Goal: Manage account settings

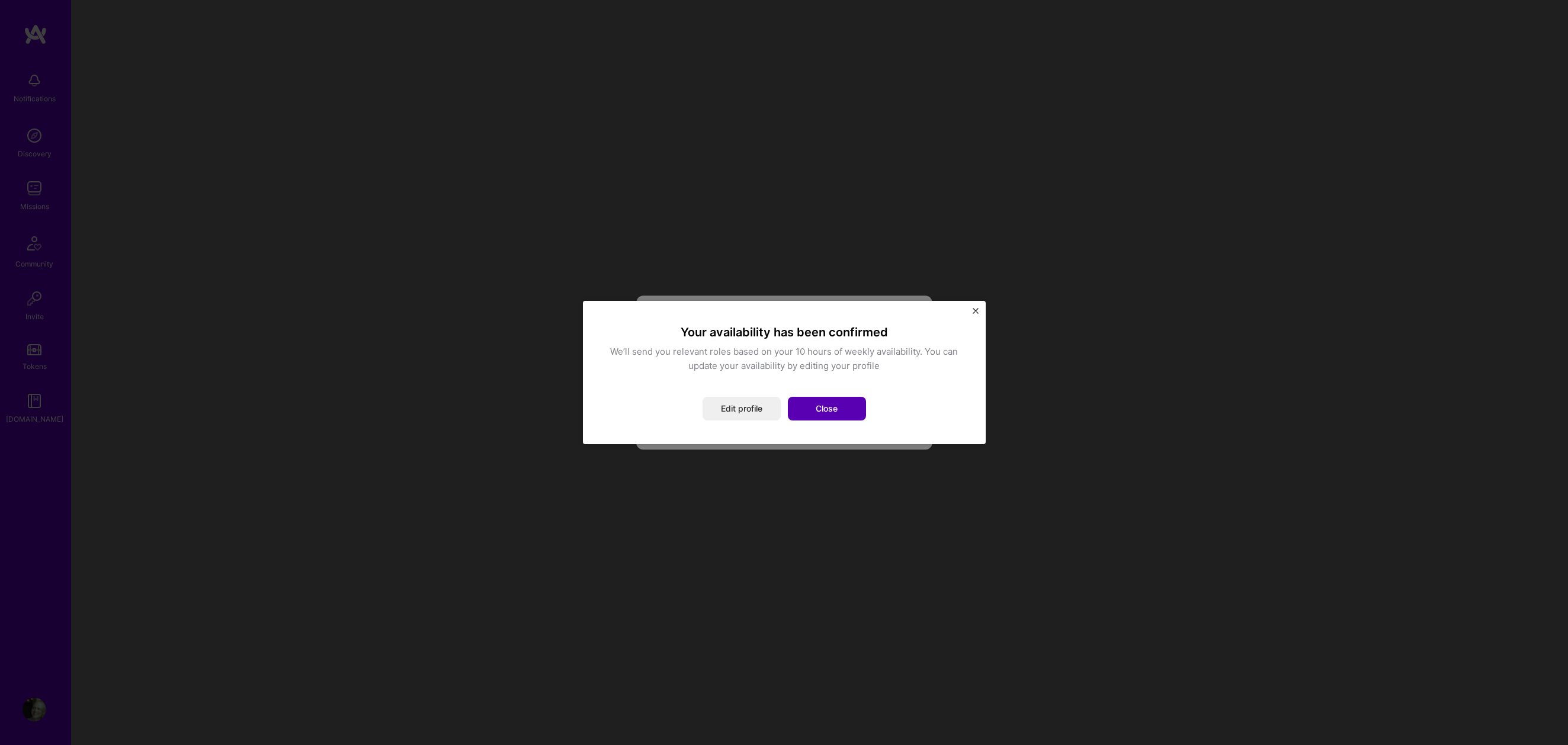
click at [831, 410] on button "Close" at bounding box center [827, 409] width 78 height 24
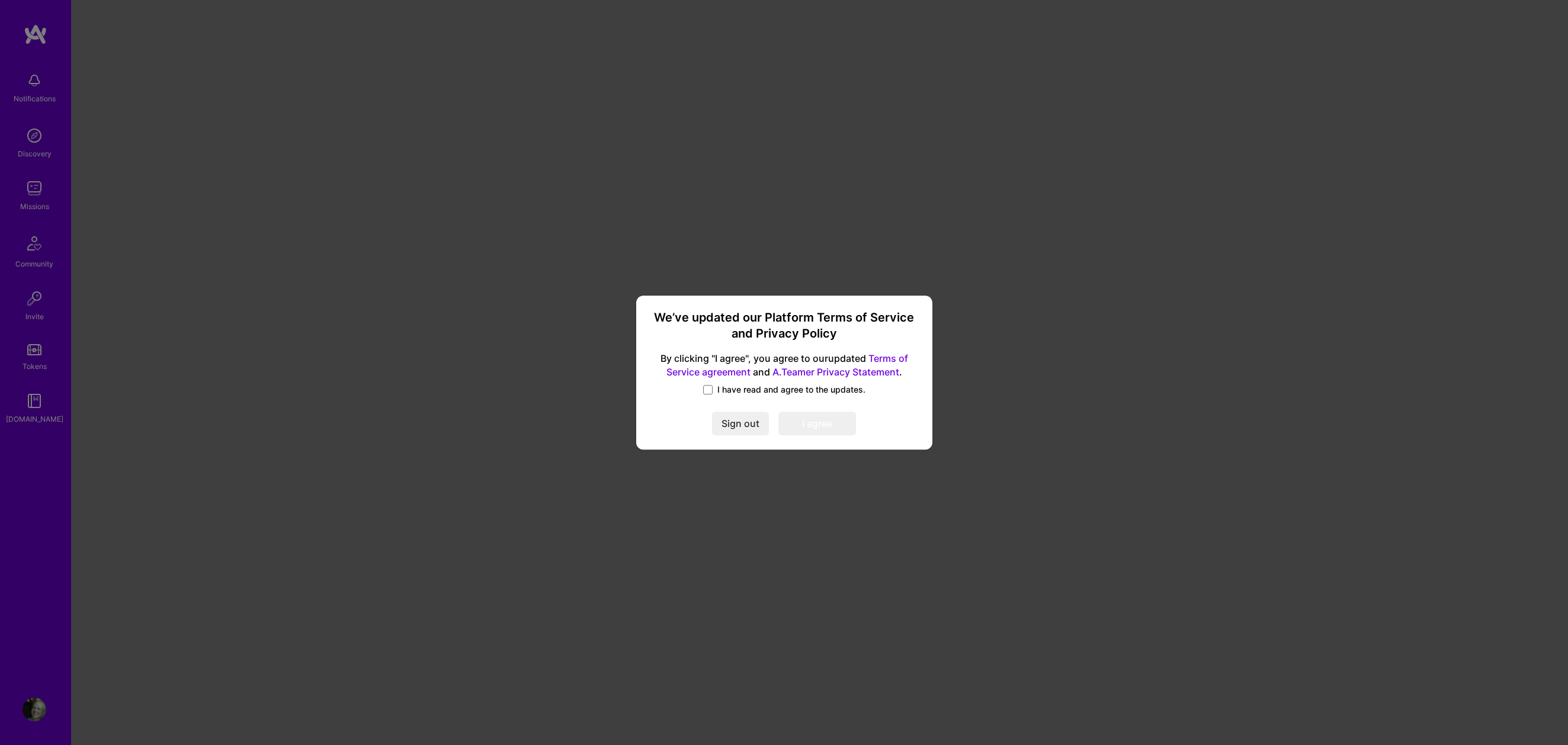
drag, startPoint x: 708, startPoint y: 389, endPoint x: 714, endPoint y: 398, distance: 10.8
click at [708, 389] on span at bounding box center [708, 389] width 10 height 10
click at [0, 0] on input "I have read and agree to the updates." at bounding box center [0, 0] width 0 height 0
click at [807, 419] on button "I agree" at bounding box center [817, 423] width 77 height 24
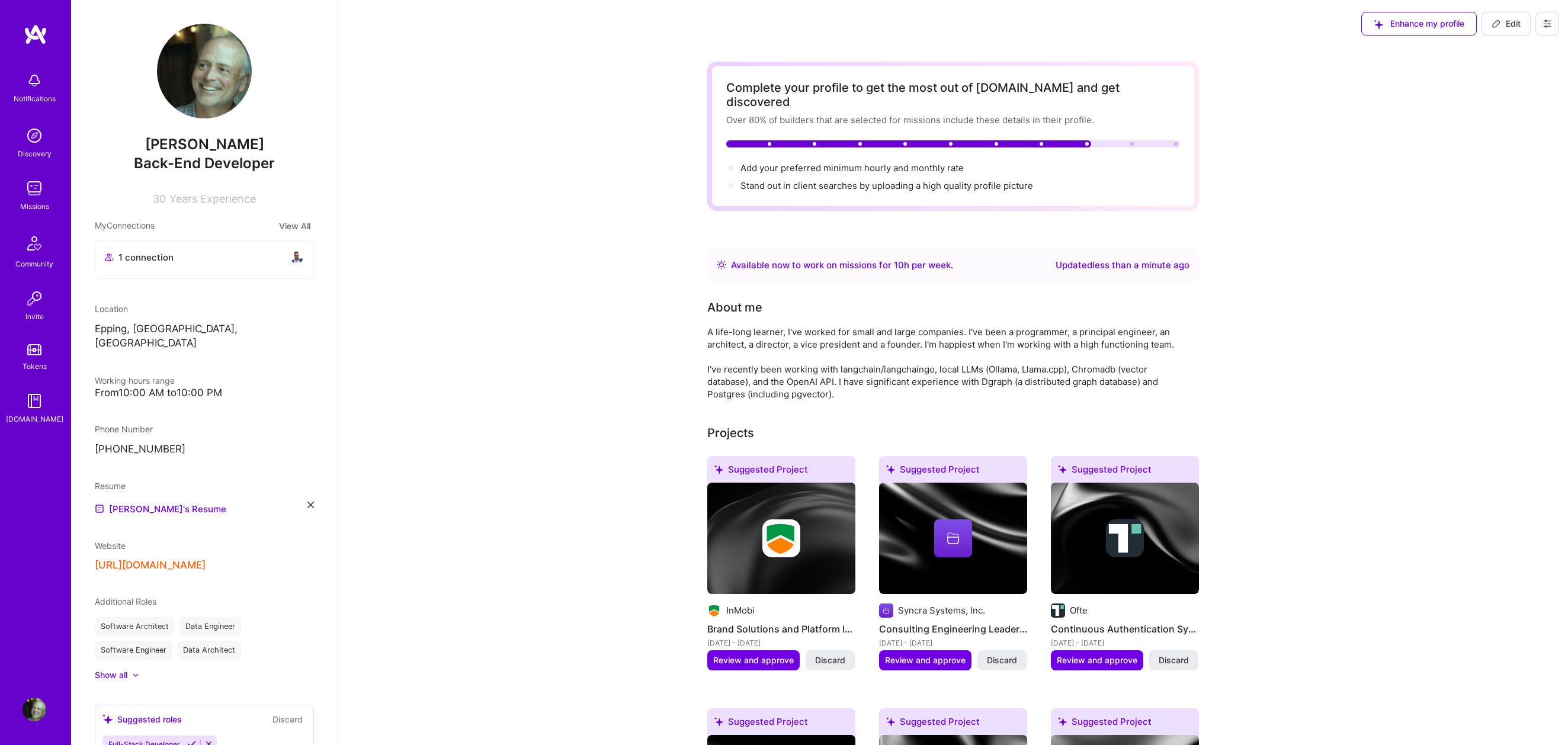
click at [35, 194] on img at bounding box center [35, 189] width 24 height 24
